Goal: Navigation & Orientation: Go to known website

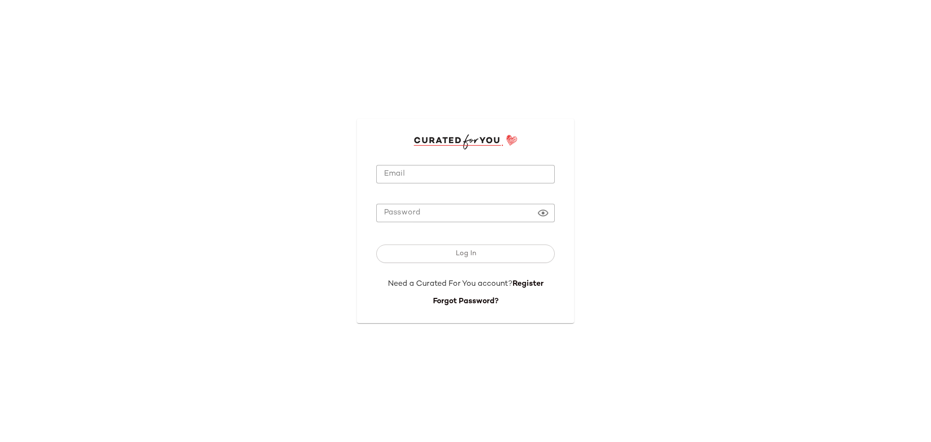
drag, startPoint x: 507, startPoint y: 92, endPoint x: 471, endPoint y: 162, distance: 78.9
click at [507, 93] on div "Email Email Password Password Log In Need a Curated For You account? Register F…" at bounding box center [465, 221] width 931 height 442
click at [455, 175] on input "Email" at bounding box center [465, 174] width 178 height 19
click at [429, 43] on div "Email Email Required Password Password Log In Need a Curated For You account? R…" at bounding box center [465, 221] width 931 height 442
click at [485, 169] on input "Email" at bounding box center [465, 174] width 178 height 19
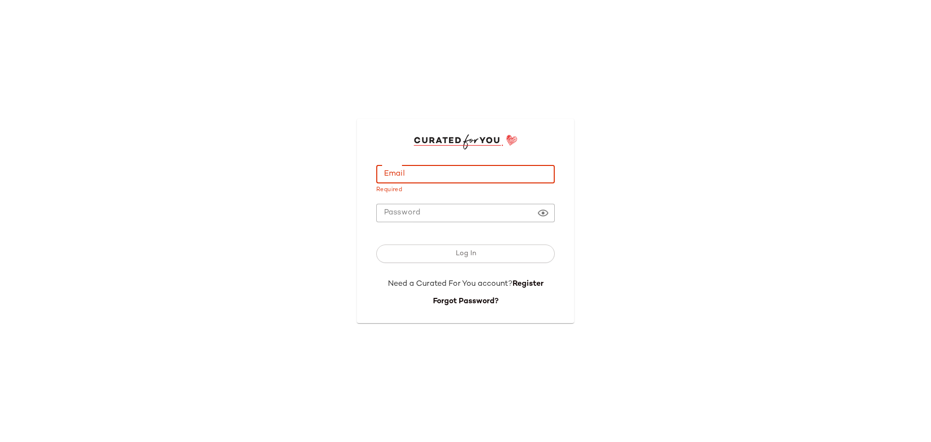
type input "**********"
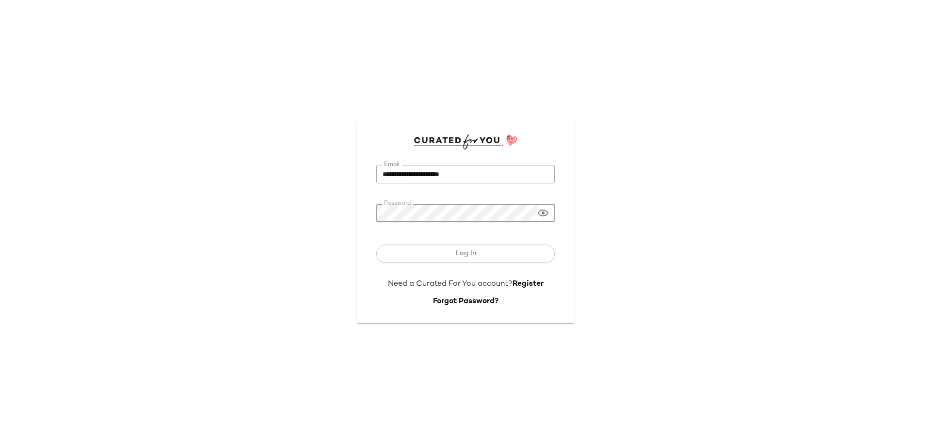
click at [468, 252] on span "Log In" at bounding box center [465, 254] width 21 height 8
